Goal: Task Accomplishment & Management: Manage account settings

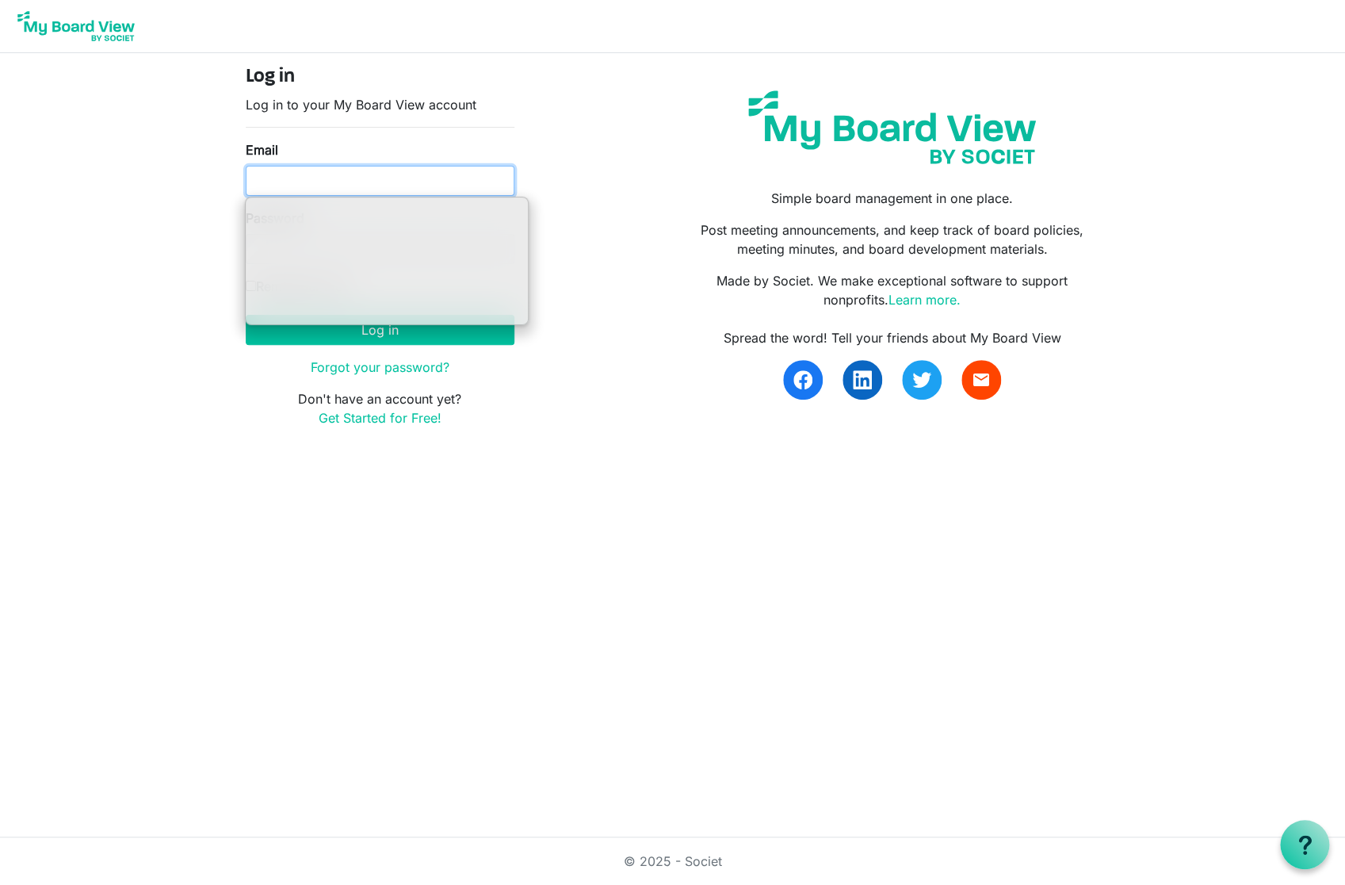
type input "[EMAIL_ADDRESS][DOMAIN_NAME]"
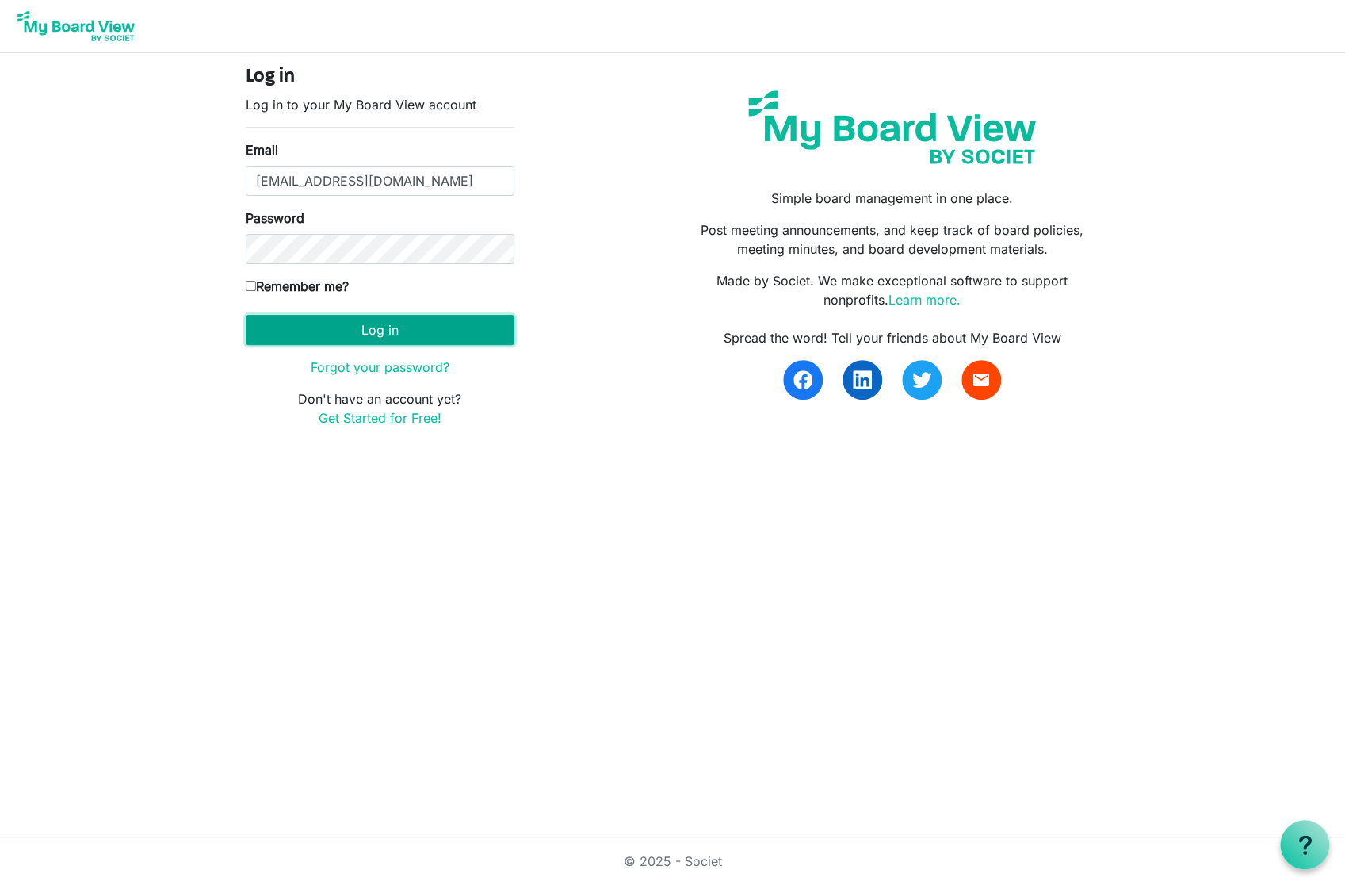
click at [420, 340] on button "Log in" at bounding box center [380, 330] width 269 height 30
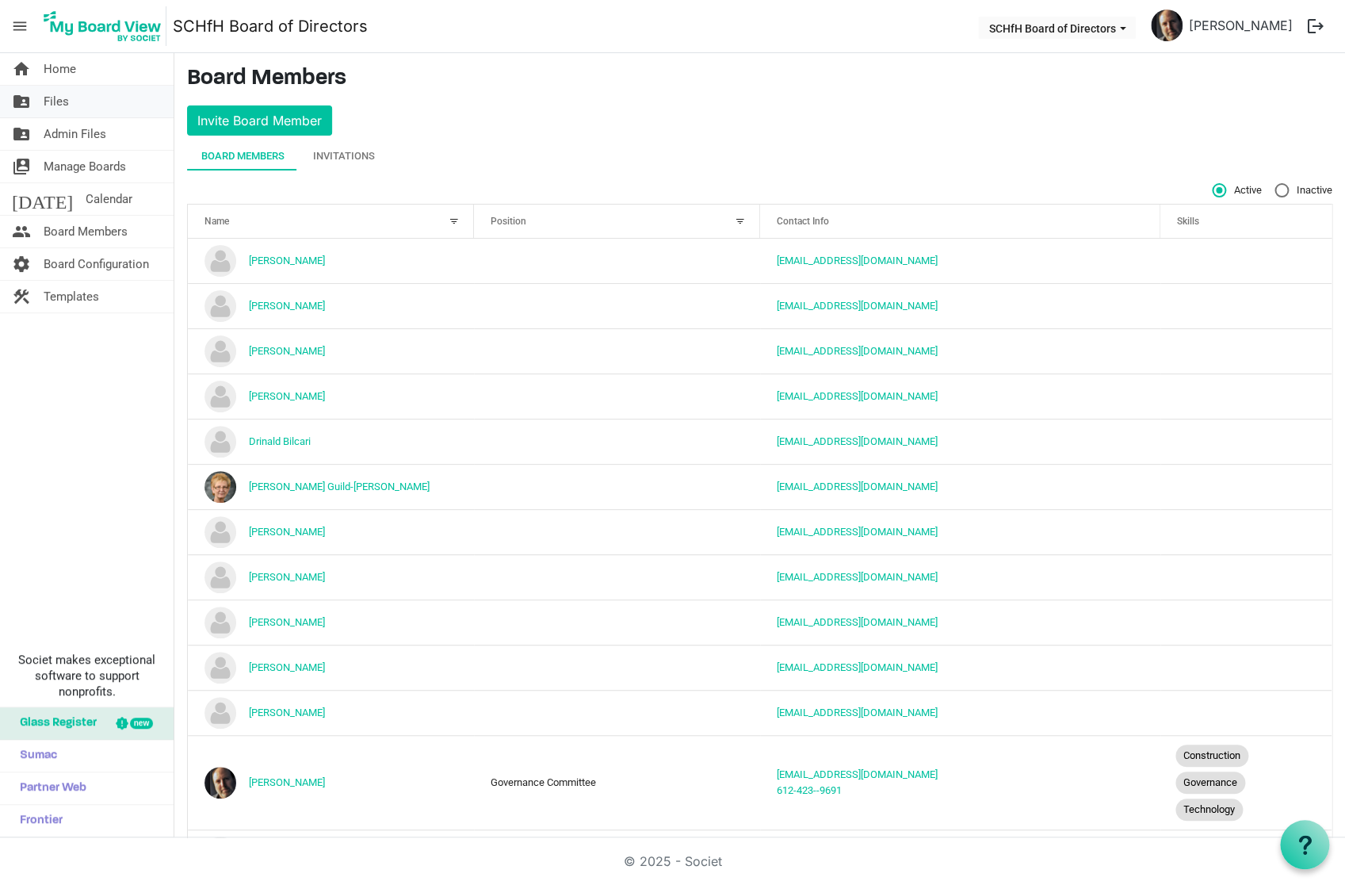
click at [78, 102] on link "folder_shared Files" at bounding box center [87, 102] width 174 height 32
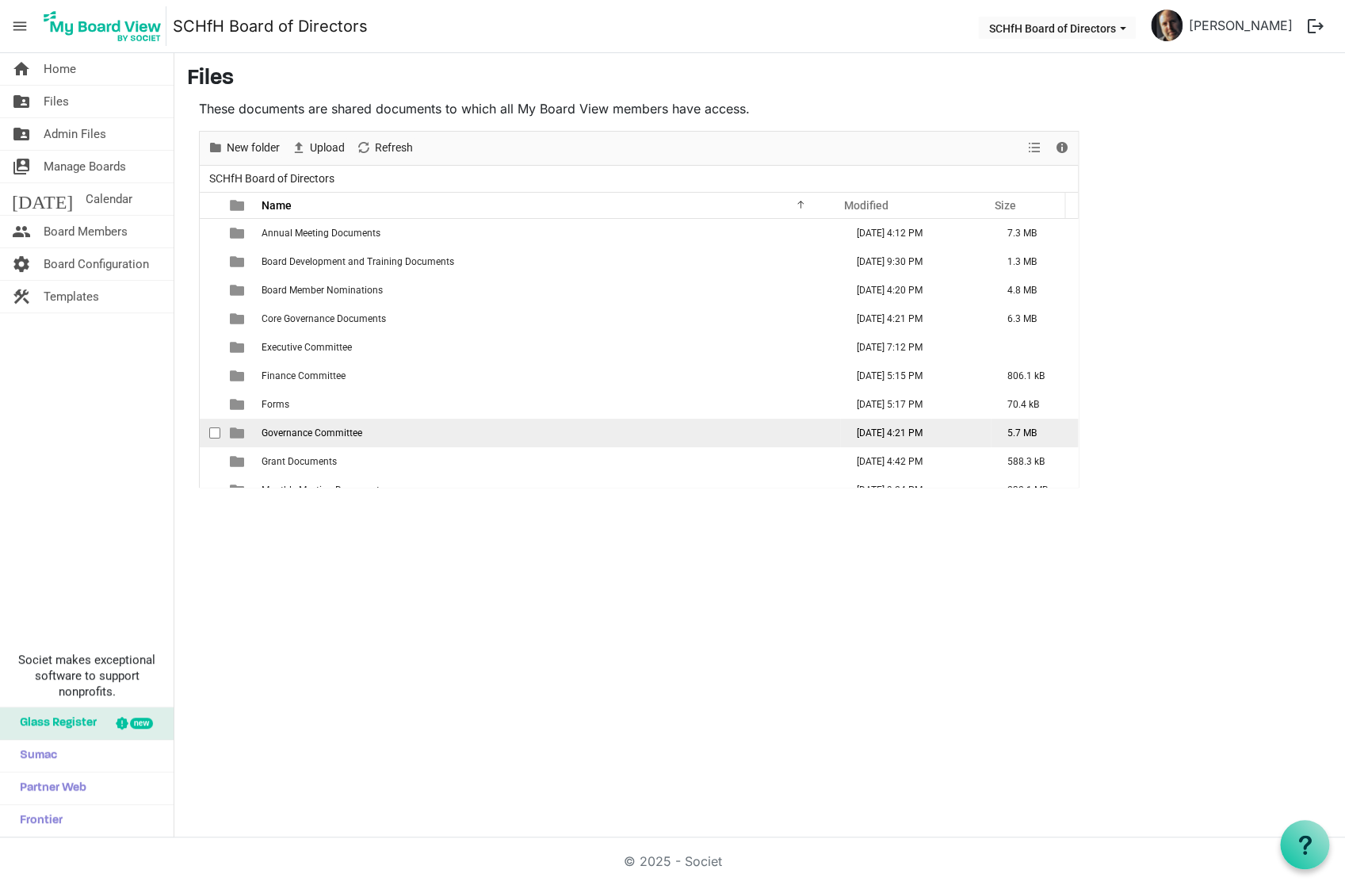
click at [273, 437] on span "Governance Committee" at bounding box center [312, 432] width 101 height 11
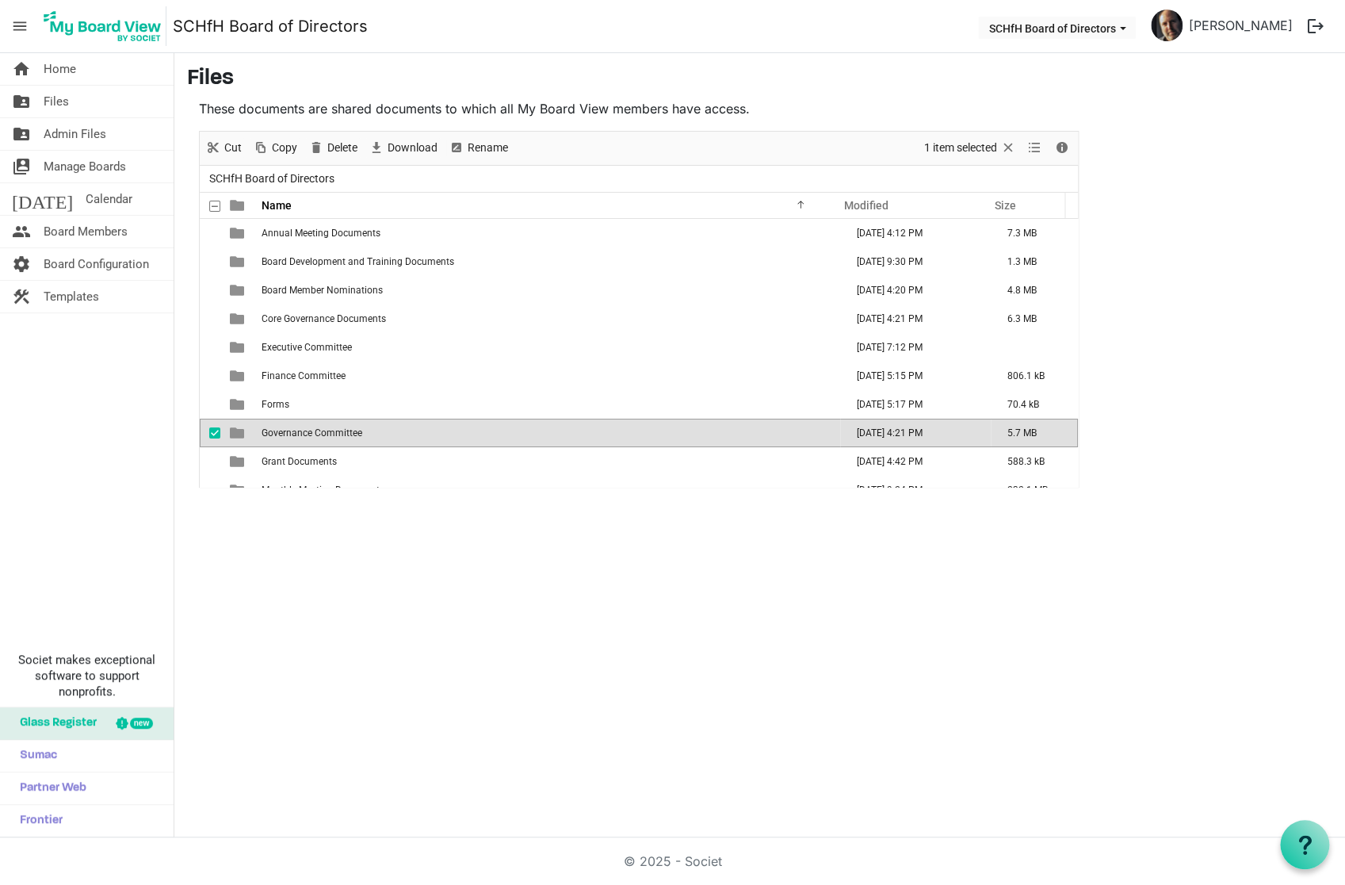
click at [273, 437] on span "Governance Committee" at bounding box center [312, 432] width 101 height 11
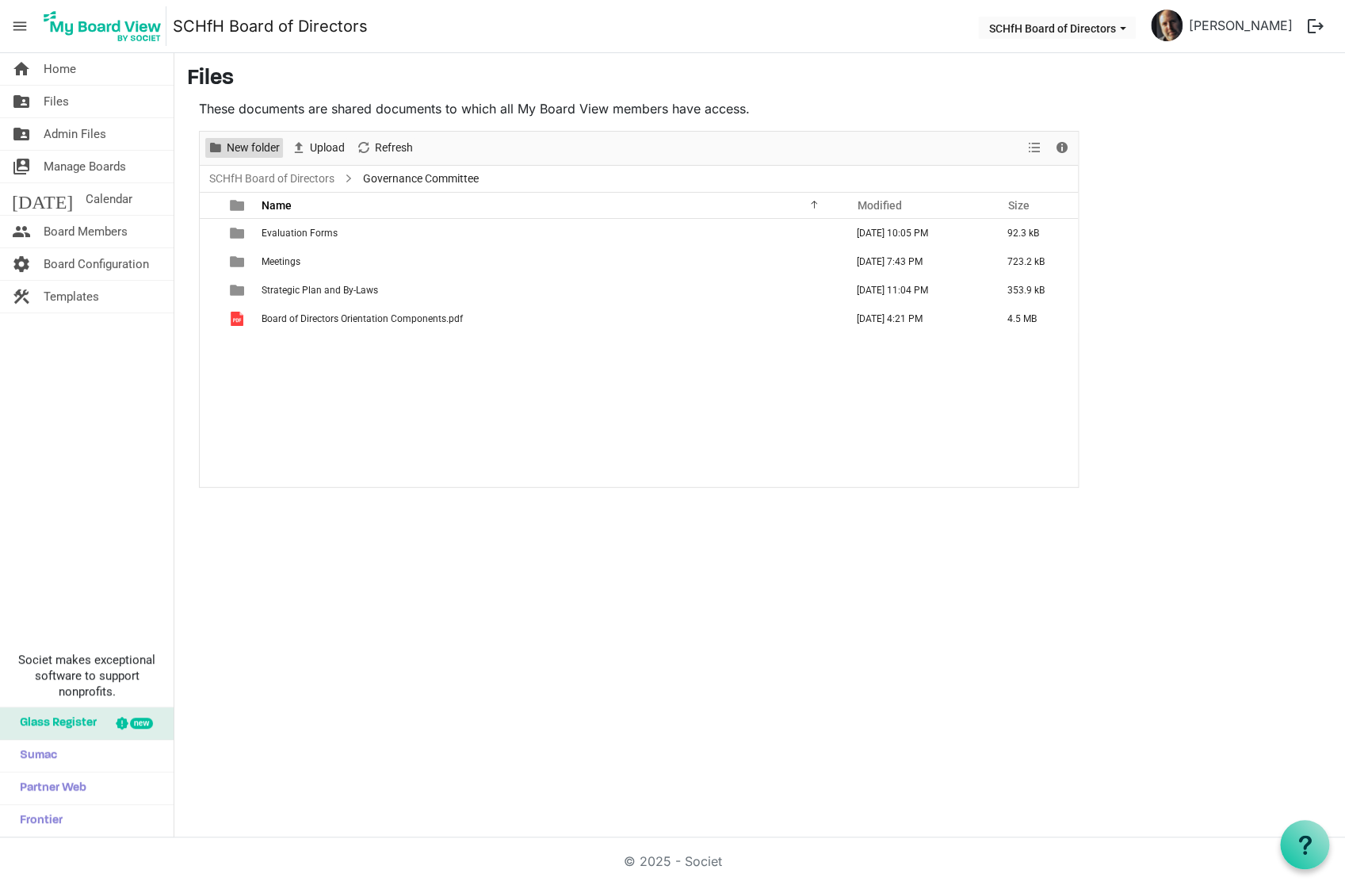
click at [257, 150] on span "New folder" at bounding box center [253, 148] width 56 height 20
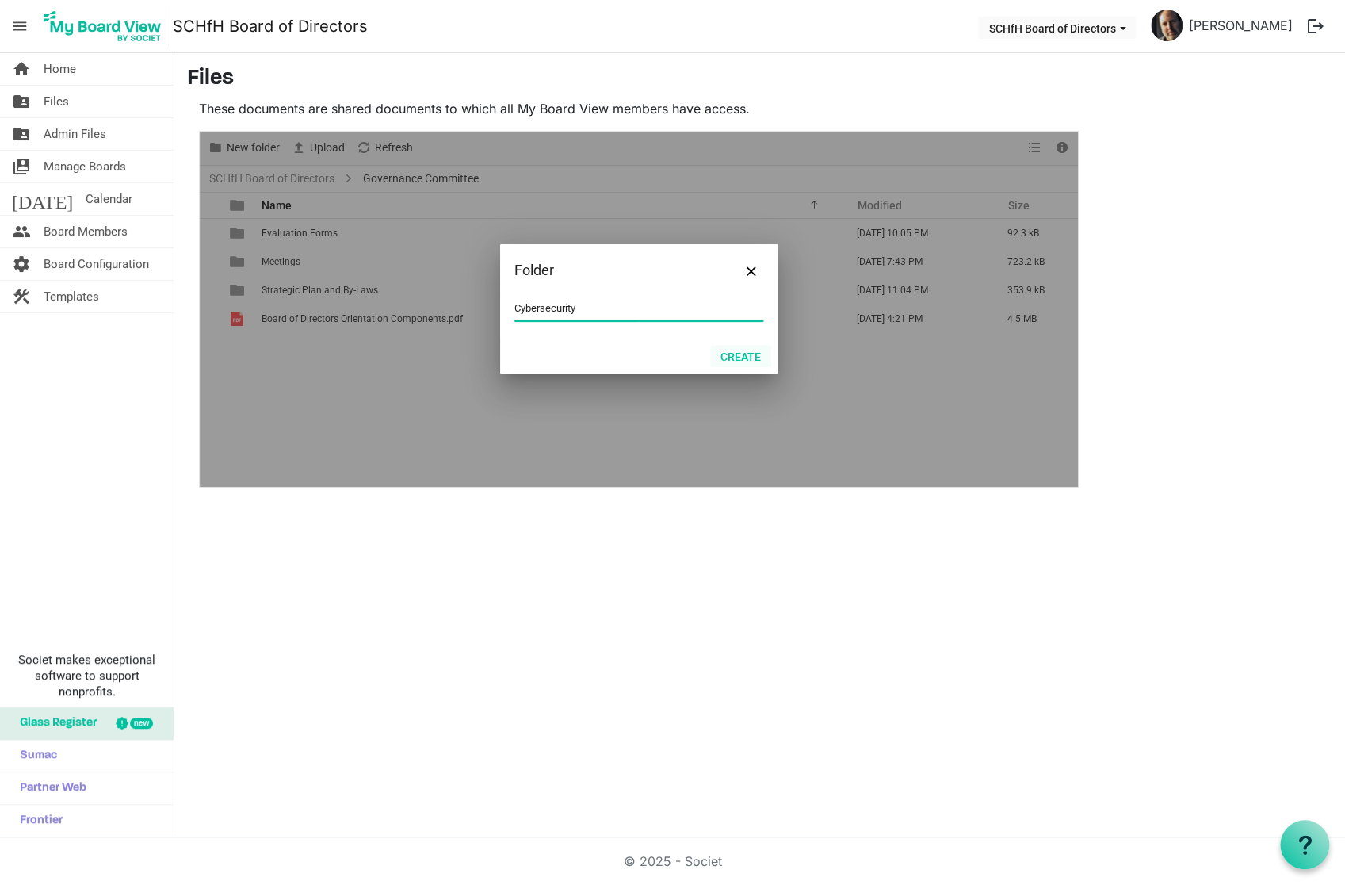
type input "Cybersecurity"
click at [745, 359] on button "Create" at bounding box center [740, 356] width 61 height 22
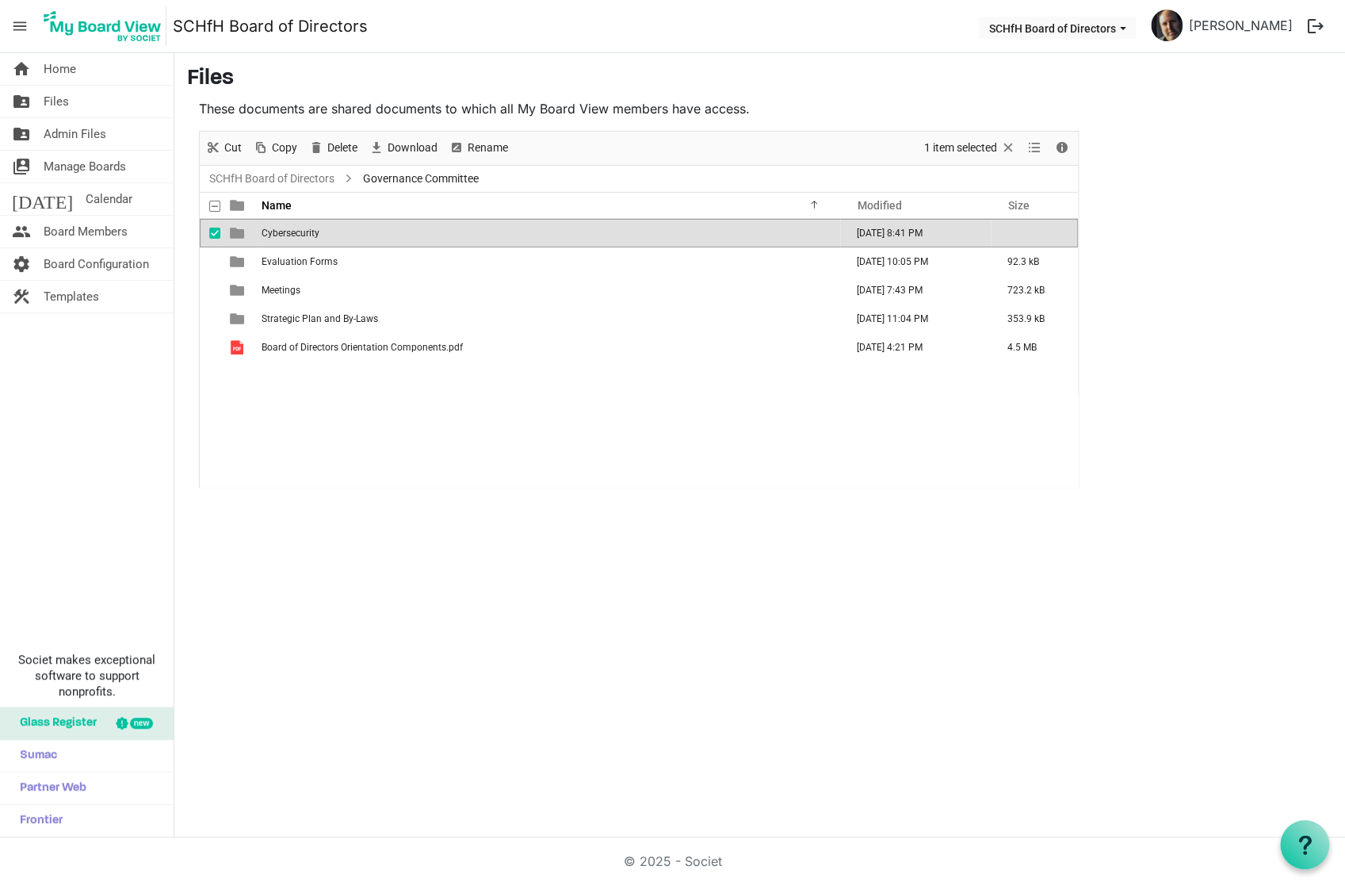
click at [300, 231] on span "Cybersecurity" at bounding box center [291, 233] width 58 height 11
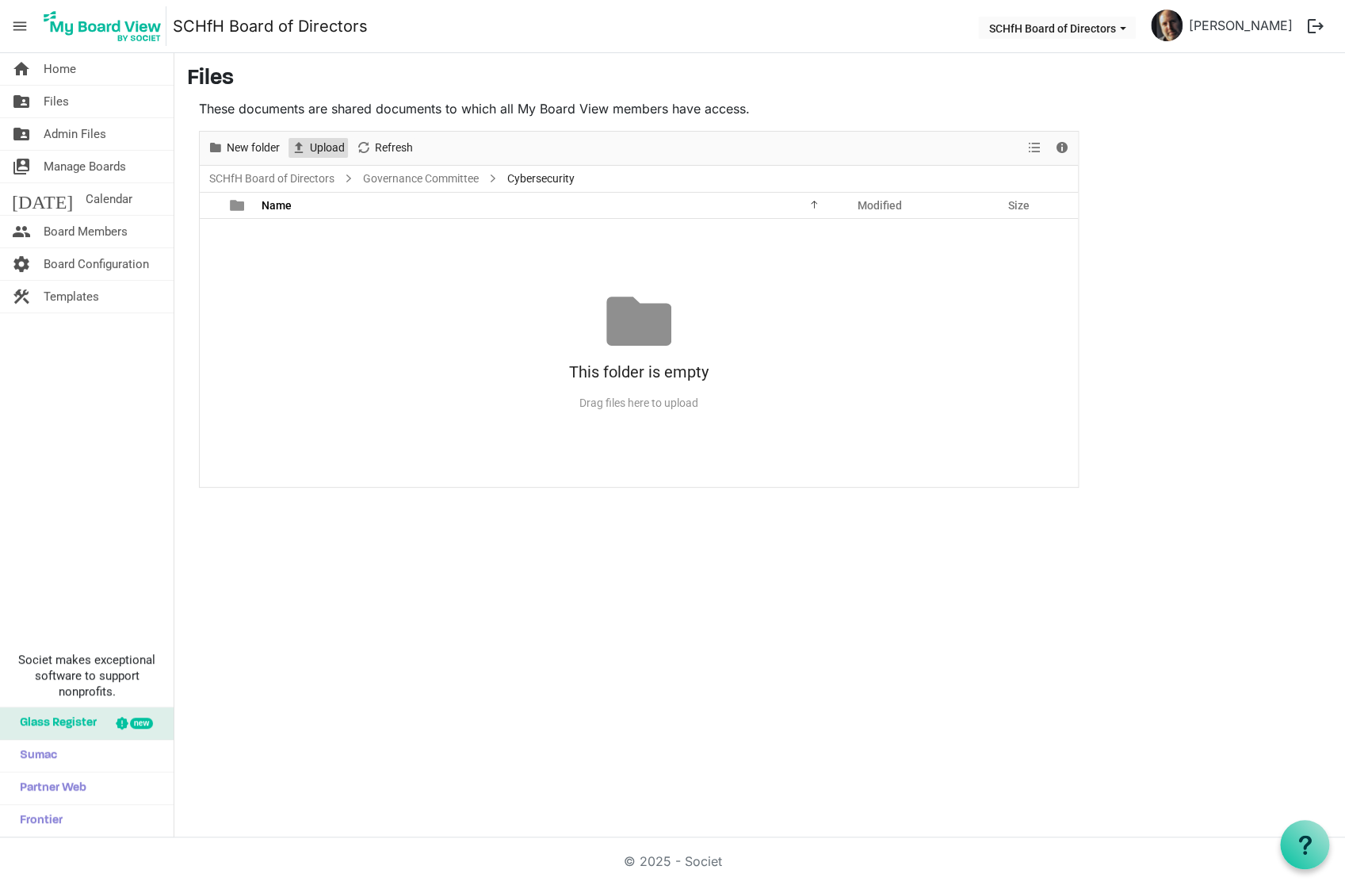
click at [331, 155] on span "Upload" at bounding box center [327, 148] width 38 height 20
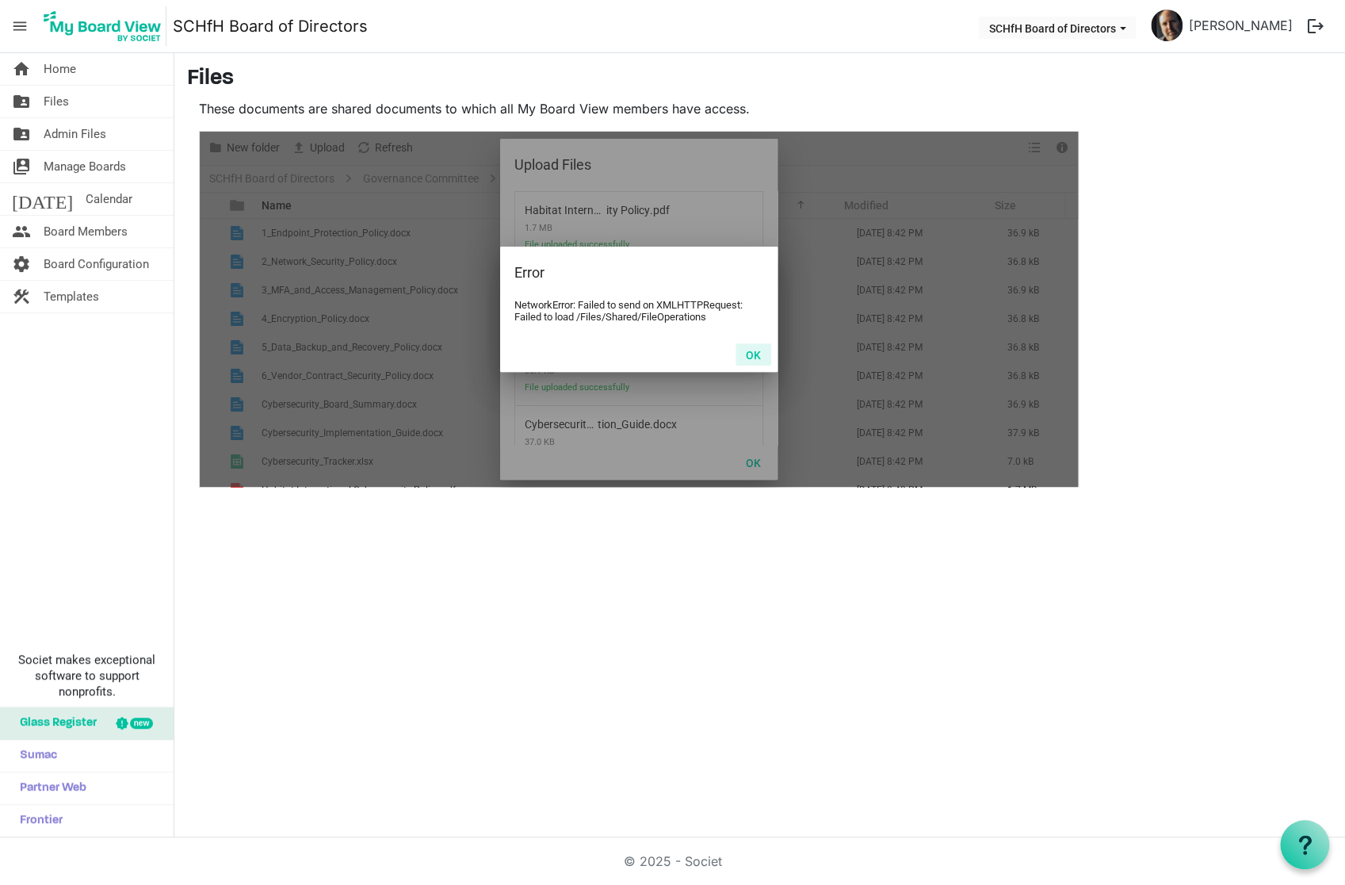
click at [759, 358] on button "OK" at bounding box center [754, 354] width 36 height 22
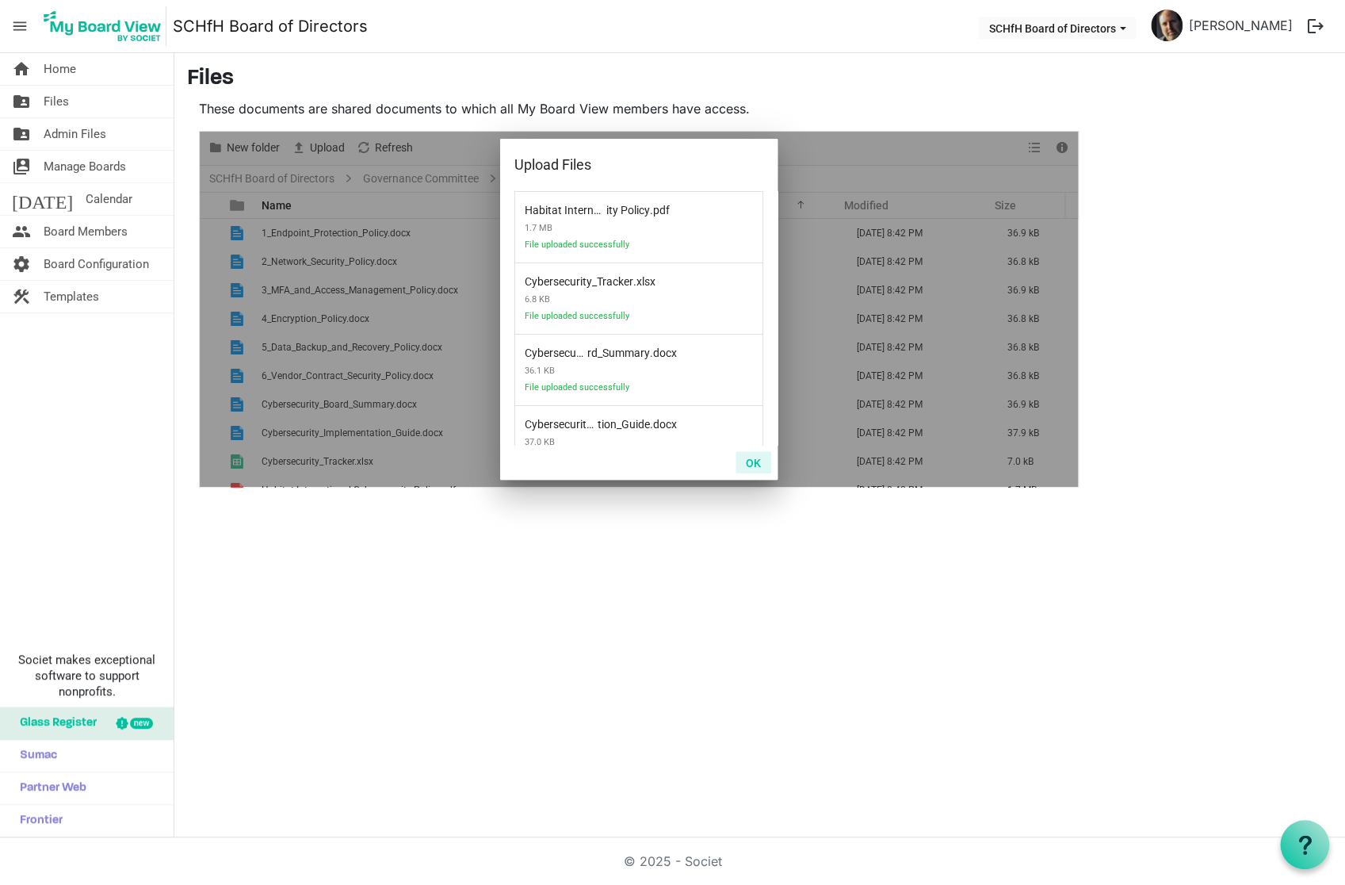
click at [754, 461] on button "OK" at bounding box center [754, 462] width 36 height 22
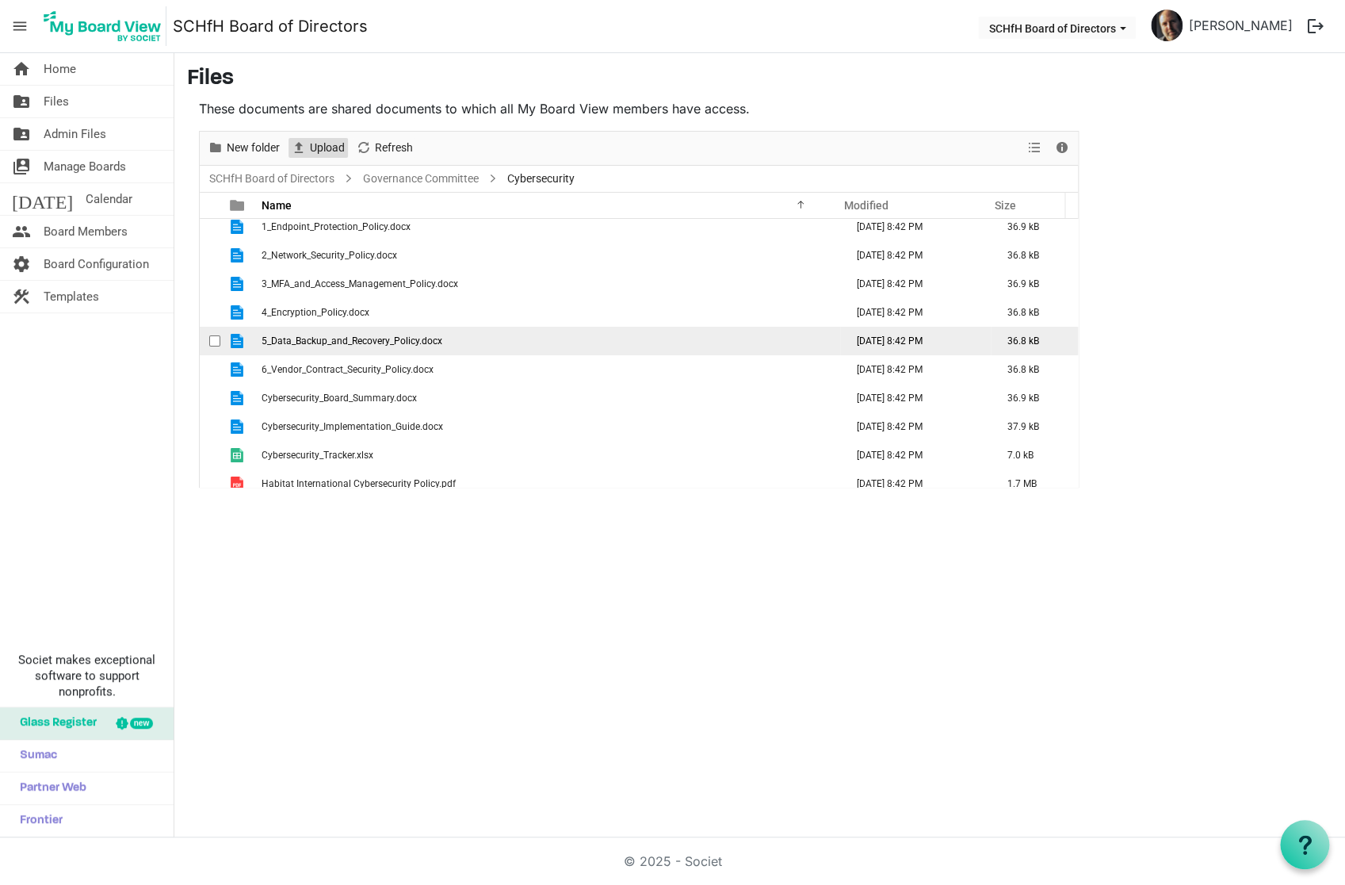
scroll to position [2, 0]
click at [663, 348] on td "5_Data_Backup_and_Recovery_Policy.docx" at bounding box center [549, 345] width 584 height 29
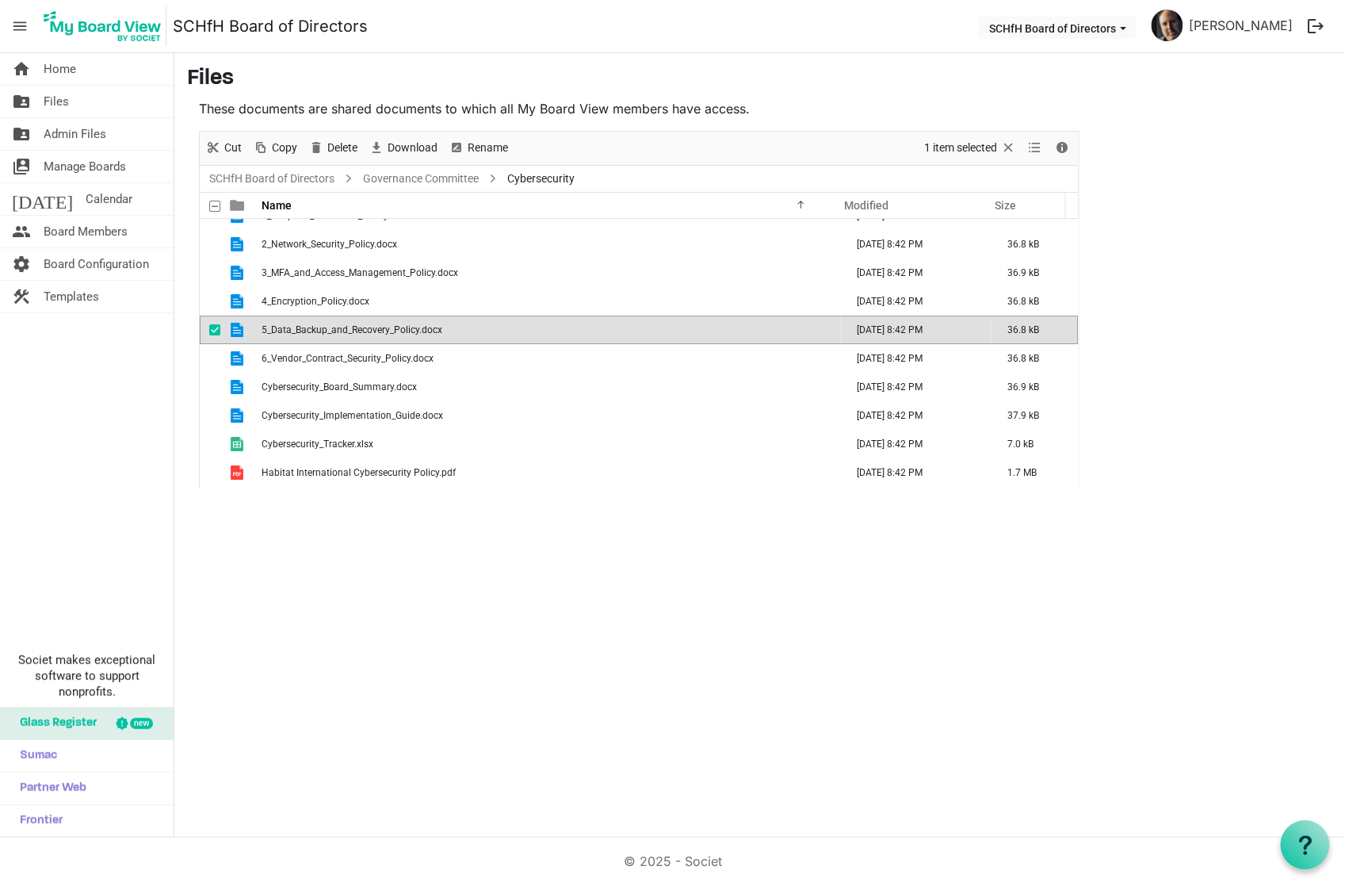
scroll to position [0, 0]
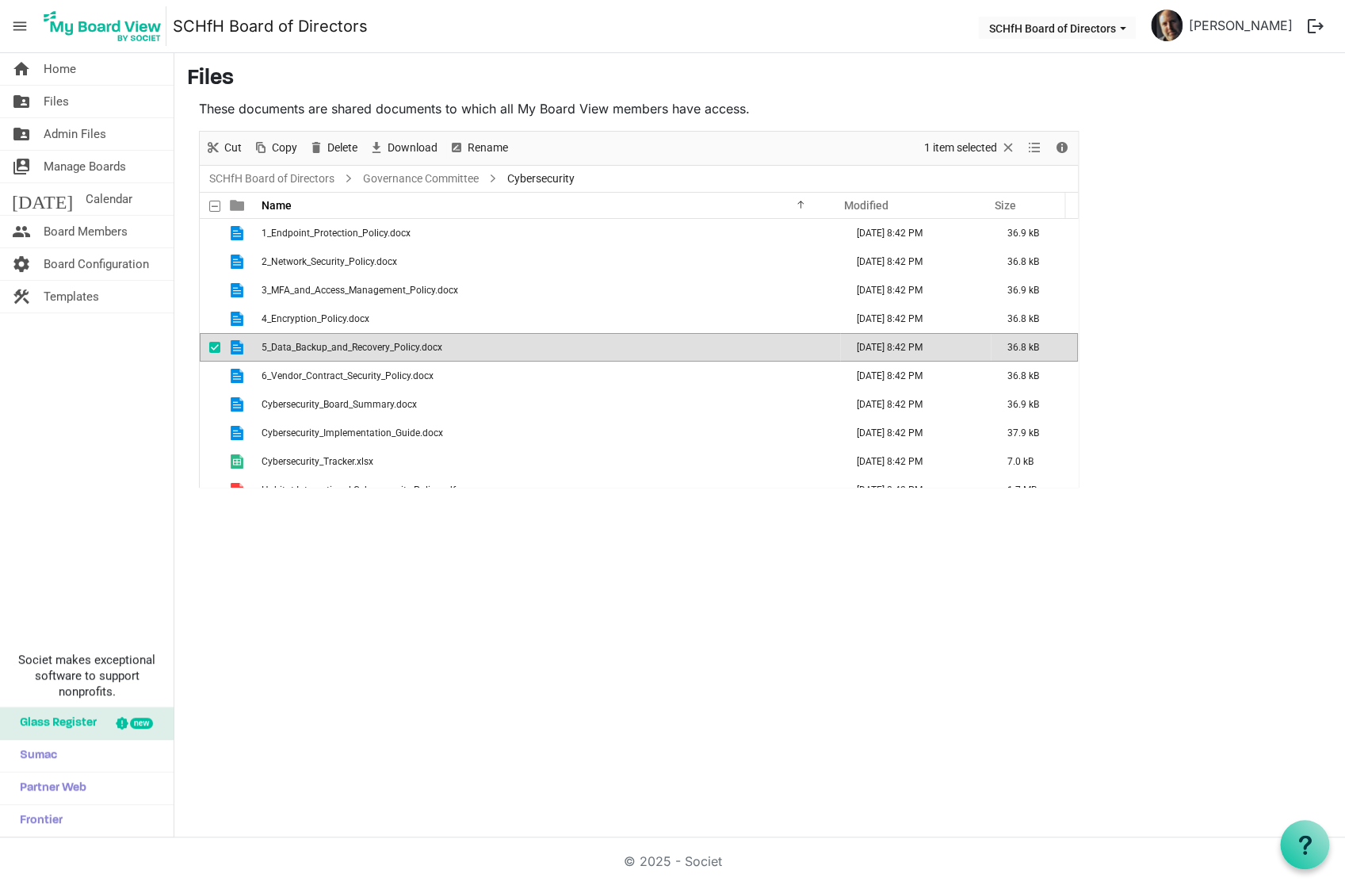
click at [698, 73] on h3 "Files" at bounding box center [760, 79] width 1146 height 27
